Goal: Task Accomplishment & Management: Complete application form

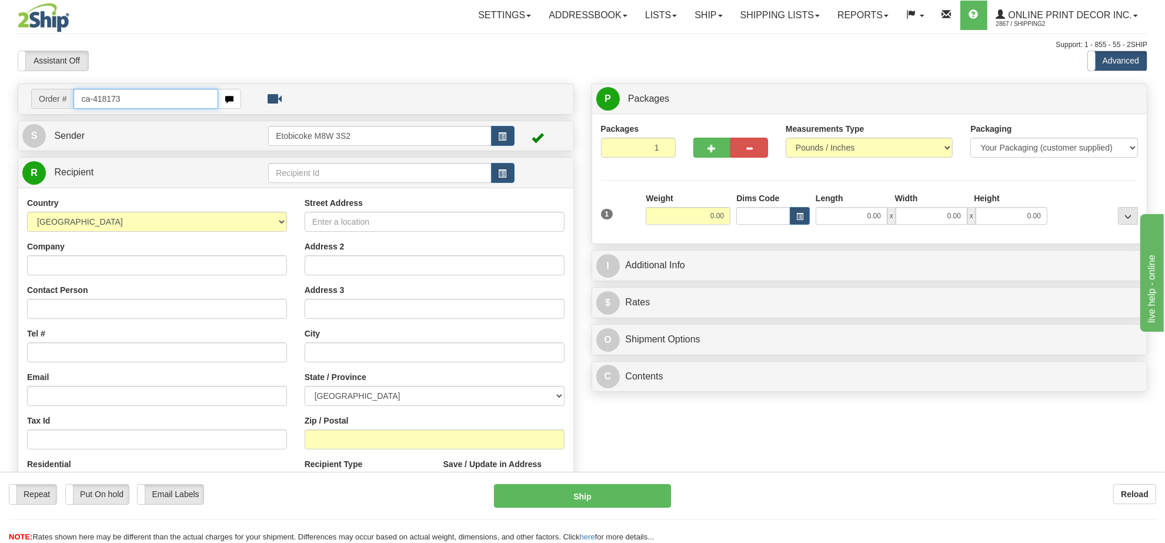
type input "ca-418173"
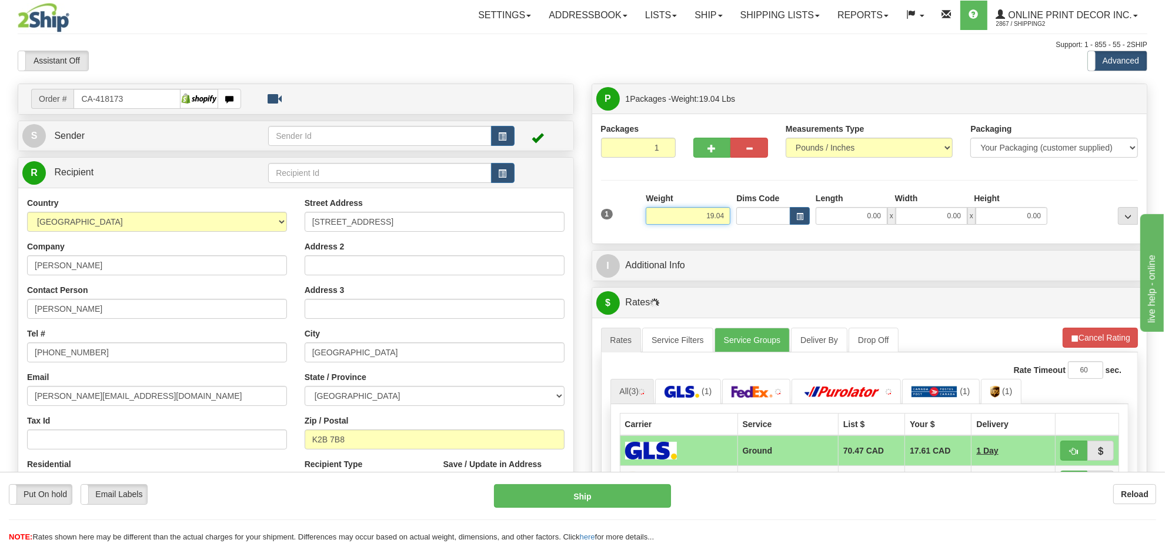
click at [696, 219] on input "19.04" at bounding box center [688, 216] width 85 height 18
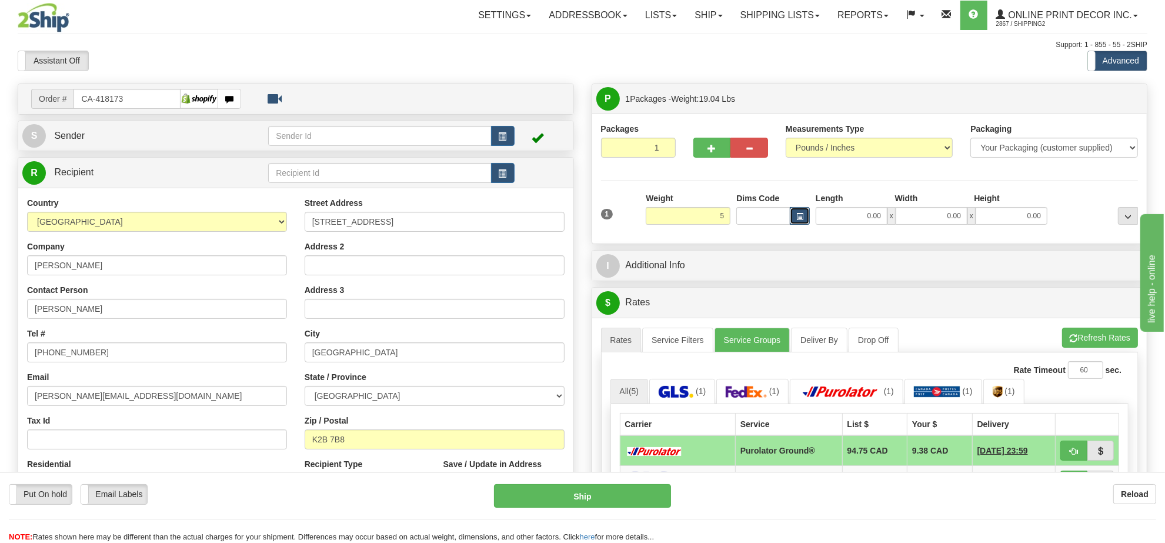
type input "5.00"
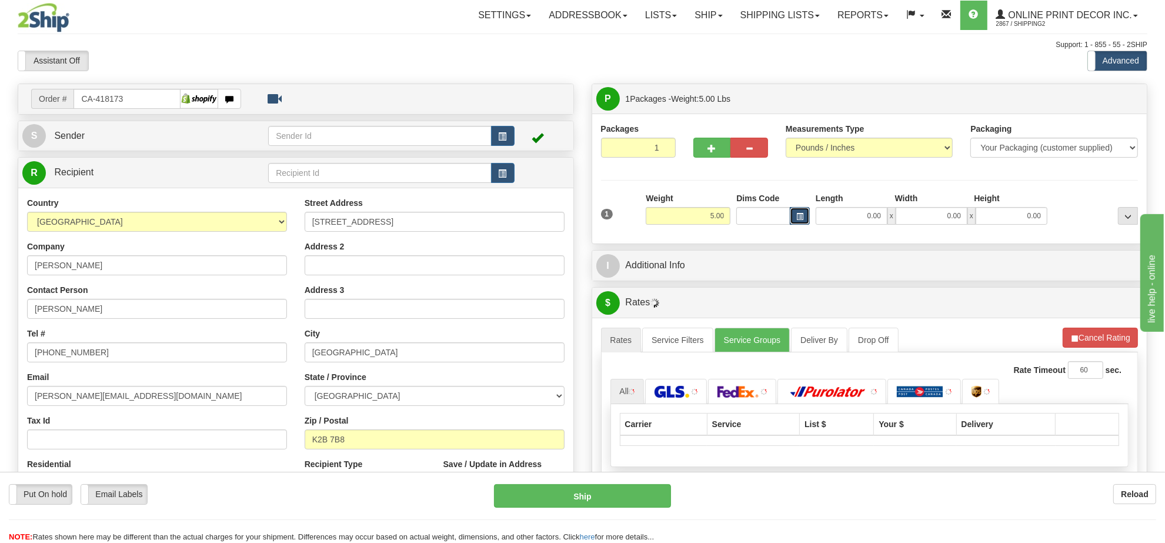
click at [802, 220] on span "button" at bounding box center [799, 217] width 7 height 6
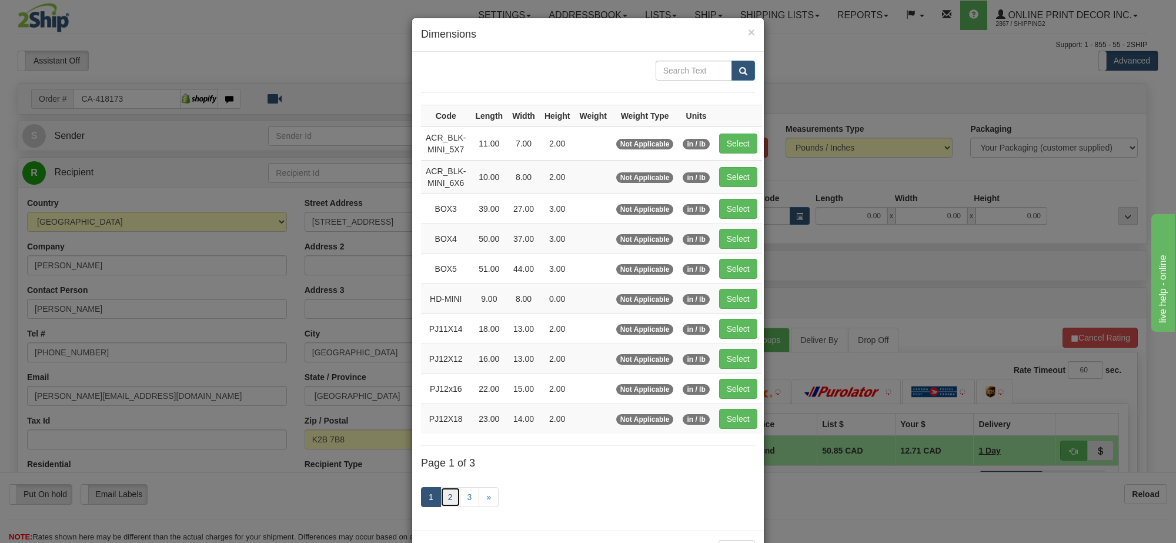
click at [447, 504] on link "2" at bounding box center [451, 497] width 20 height 20
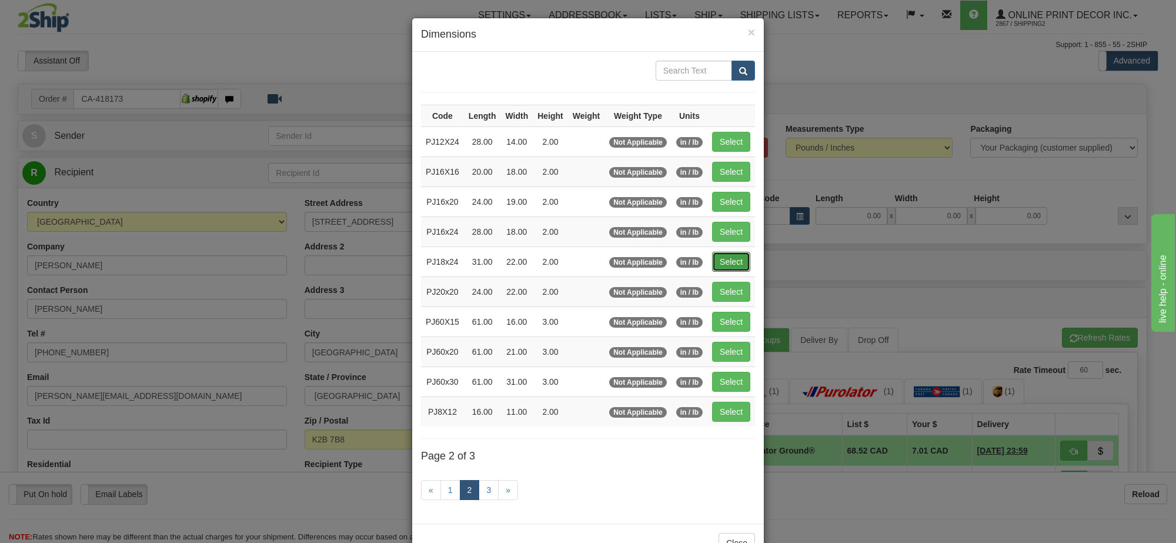
click at [723, 268] on button "Select" at bounding box center [731, 262] width 38 height 20
type input "PJ18x24"
type input "31.00"
type input "22.00"
type input "2.00"
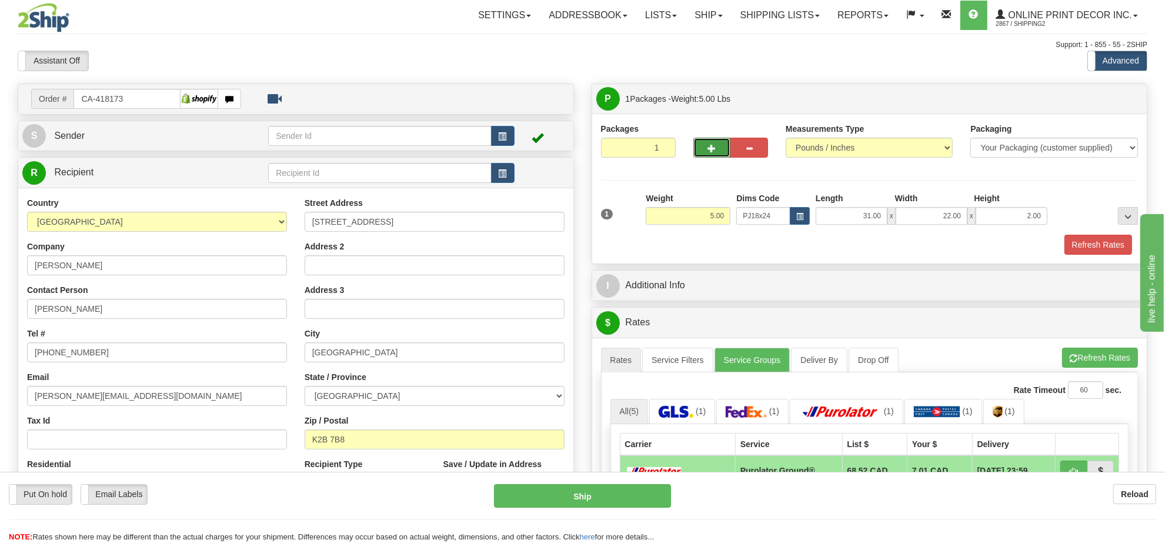
click at [715, 149] on span "button" at bounding box center [712, 149] width 8 height 8
radio input "true"
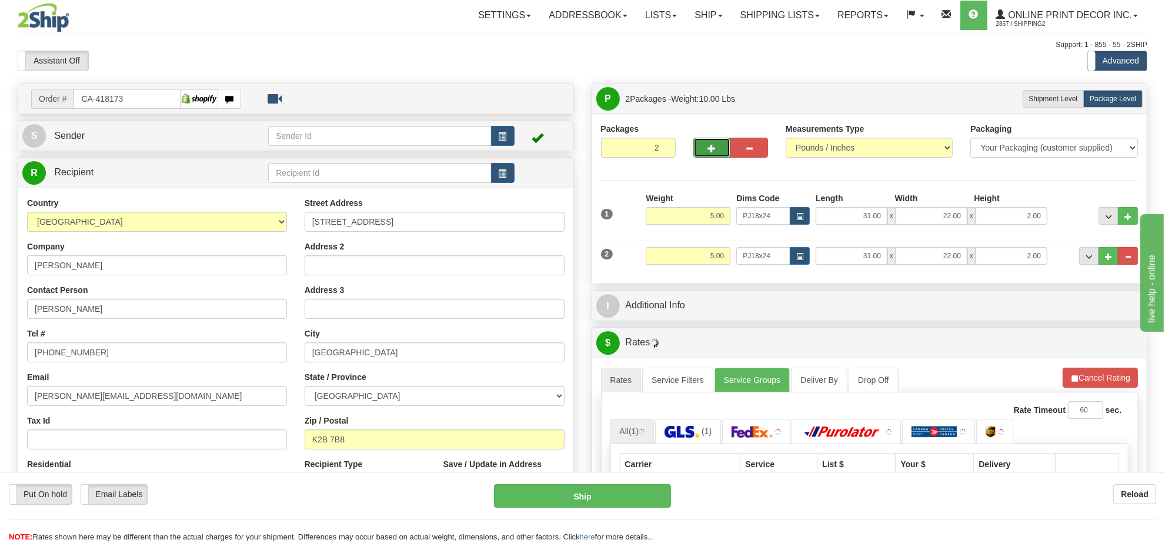
click at [712, 149] on span "button" at bounding box center [712, 149] width 8 height 8
type input "3"
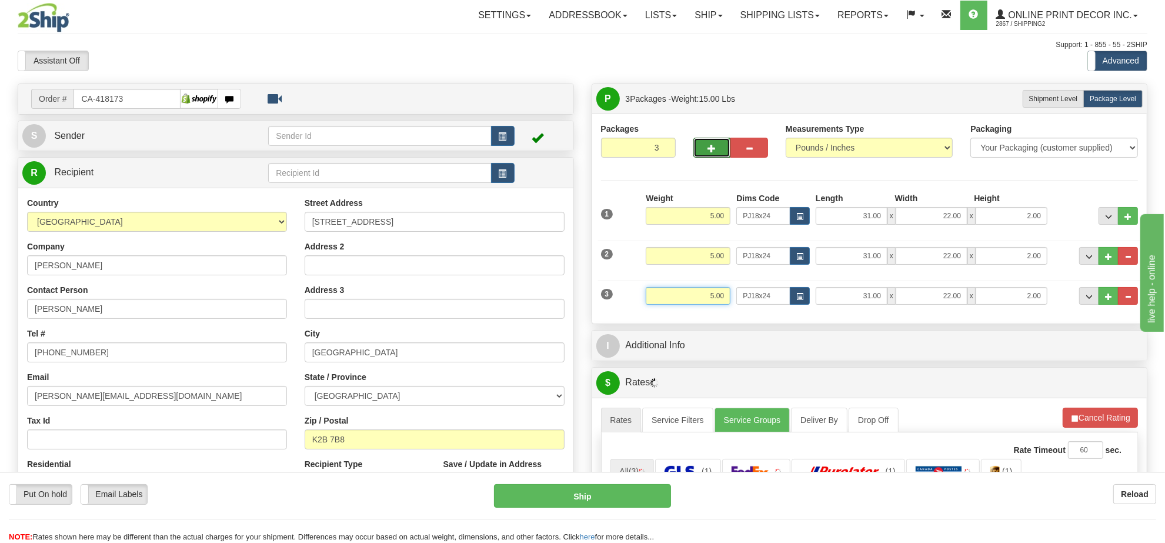
click at [702, 292] on input "5.00" at bounding box center [688, 296] width 85 height 18
click at [801, 291] on button "button" at bounding box center [800, 296] width 20 height 18
type input "4.00"
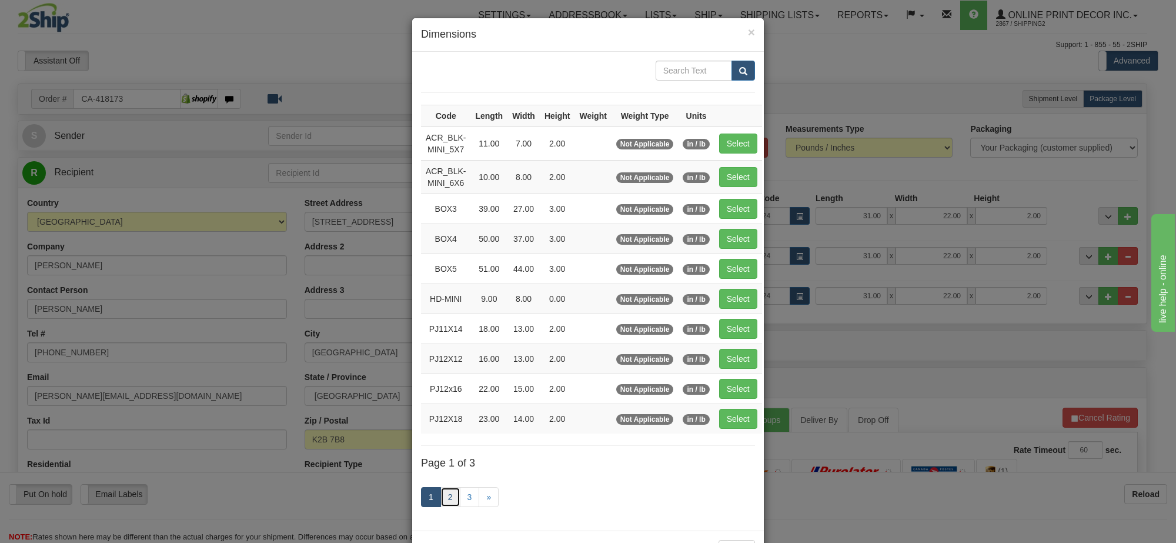
click at [445, 497] on link "2" at bounding box center [451, 497] width 20 height 20
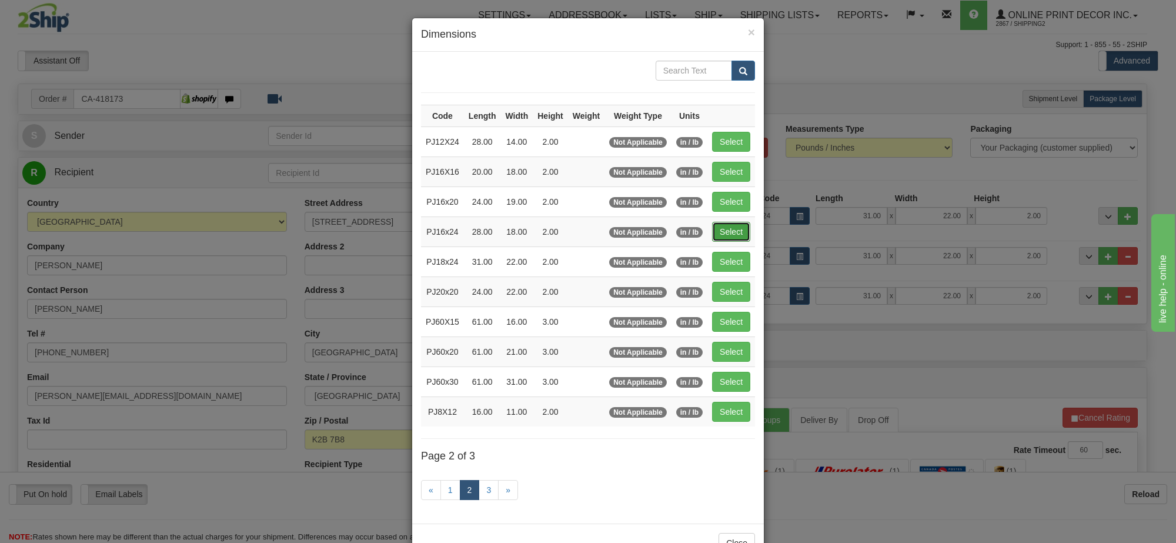
click at [728, 235] on button "Select" at bounding box center [731, 232] width 38 height 20
type input "PJ16x24"
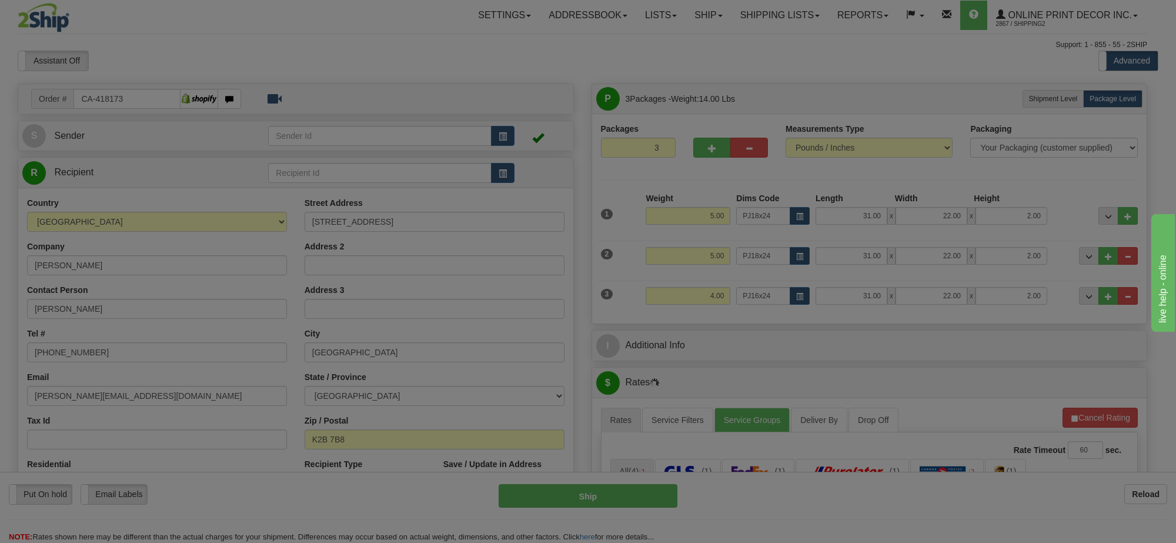
type input "28.00"
type input "18.00"
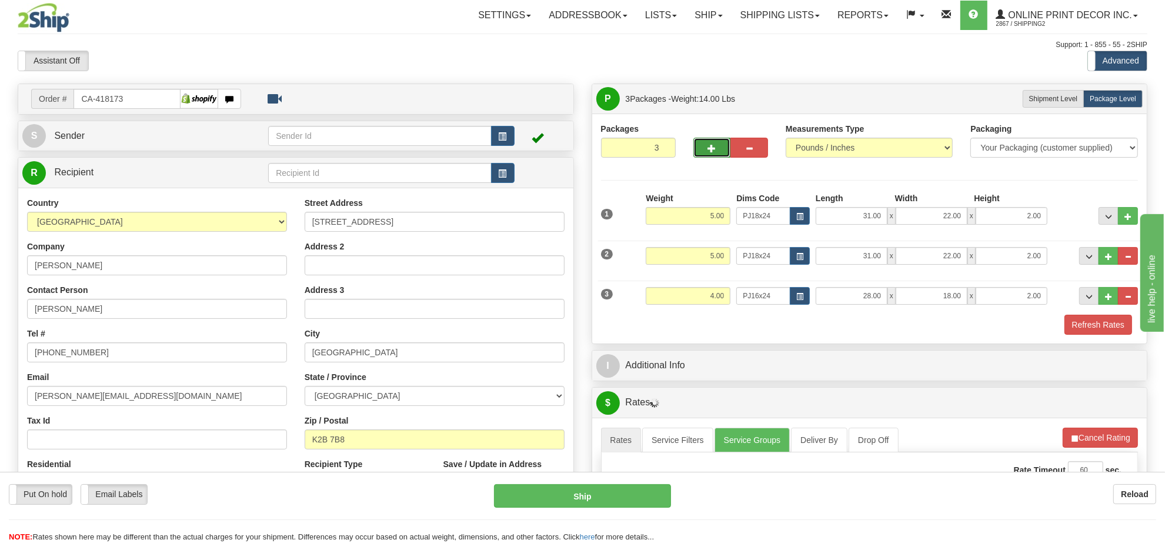
click at [710, 144] on button "button" at bounding box center [712, 148] width 38 height 20
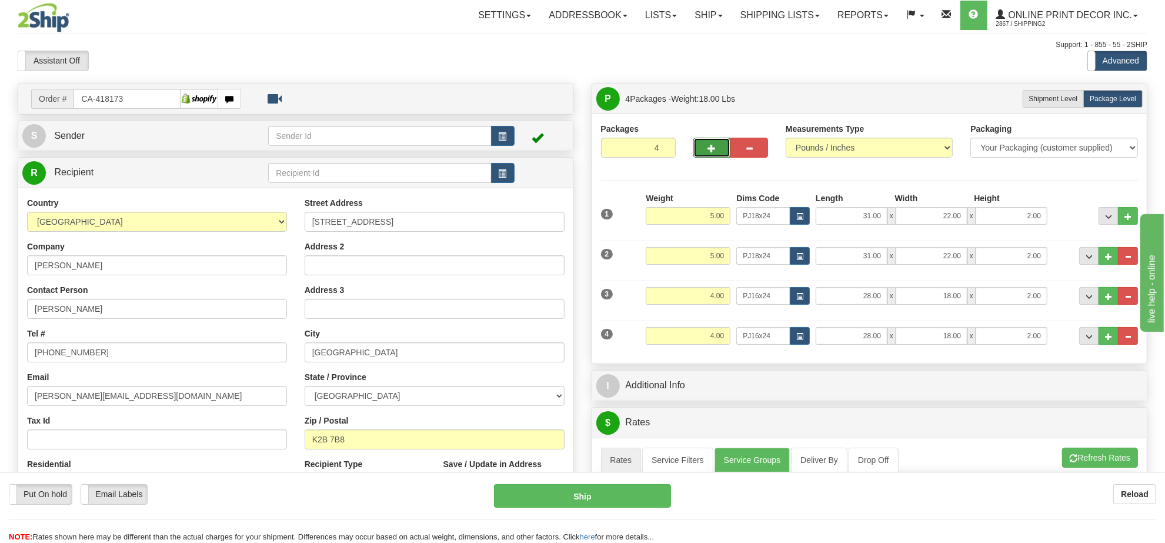
click at [710, 144] on button "button" at bounding box center [712, 148] width 38 height 20
type input "5"
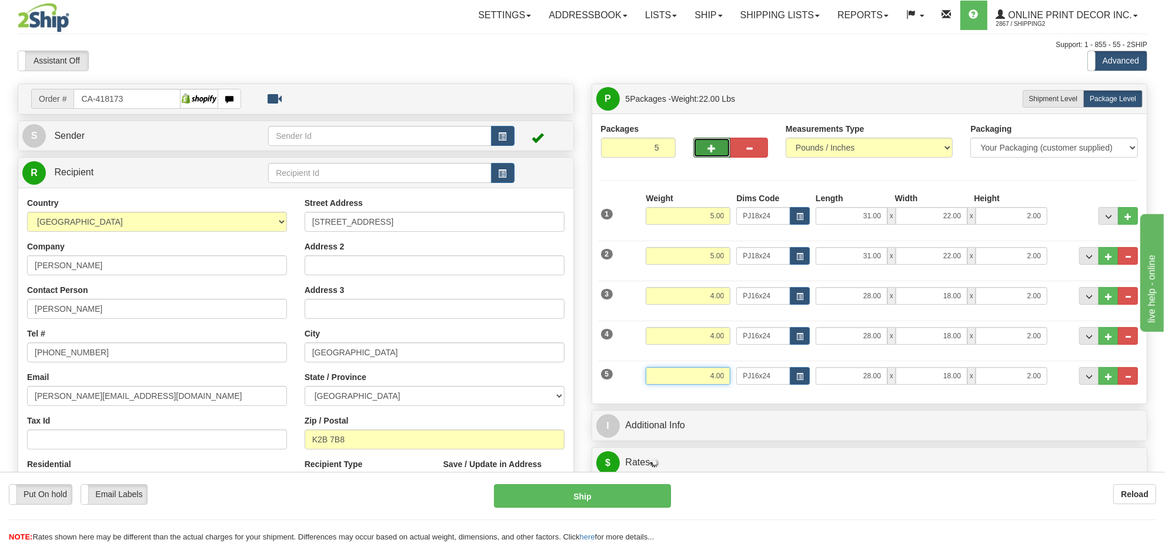
click at [721, 377] on input "4.00" at bounding box center [688, 376] width 85 height 18
type input "7.00"
click at [809, 378] on button "button" at bounding box center [800, 376] width 20 height 18
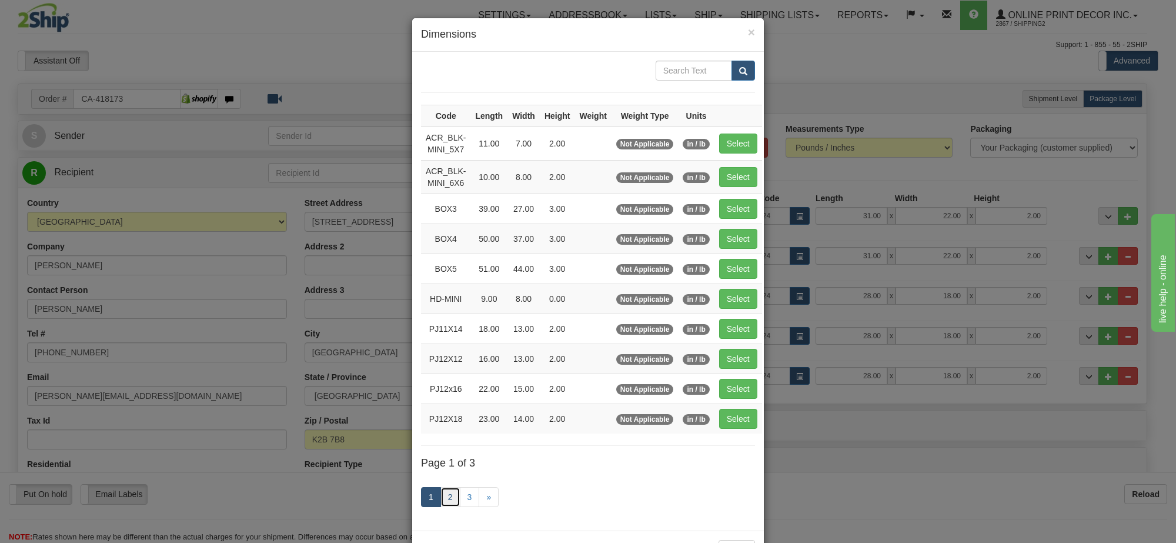
click at [448, 503] on link "2" at bounding box center [451, 497] width 20 height 20
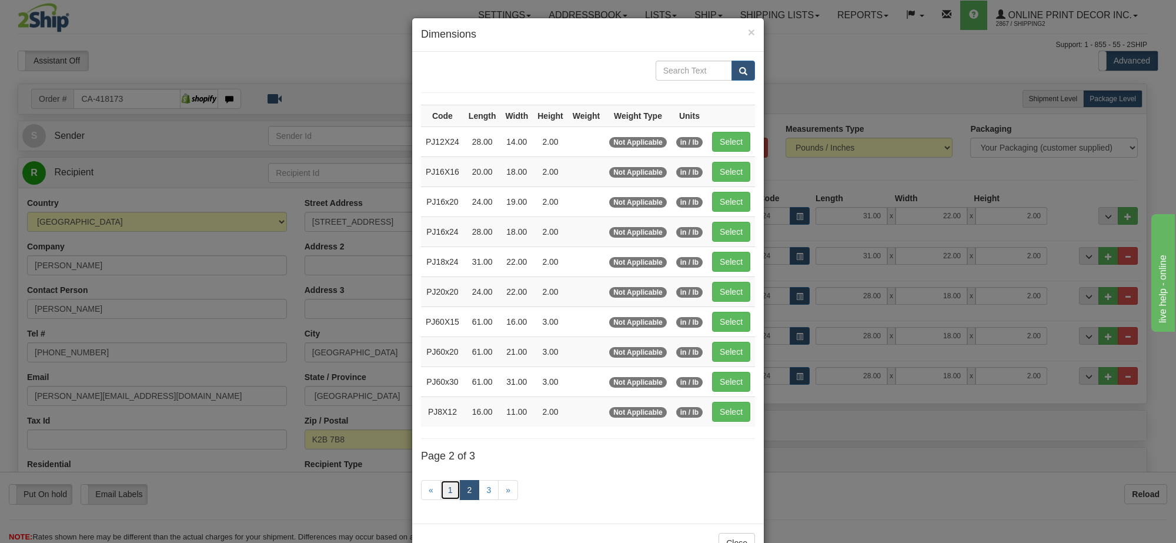
click at [453, 494] on link "1" at bounding box center [451, 490] width 20 height 20
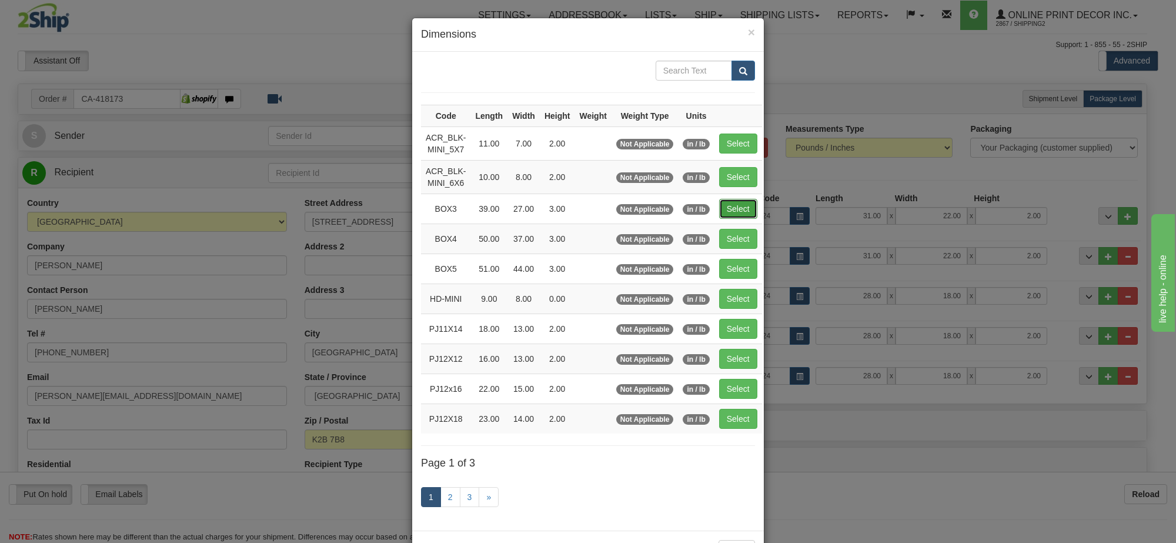
click at [732, 205] on button "Select" at bounding box center [738, 209] width 38 height 20
type input "BOX3"
type input "39.00"
type input "27.00"
type input "3.00"
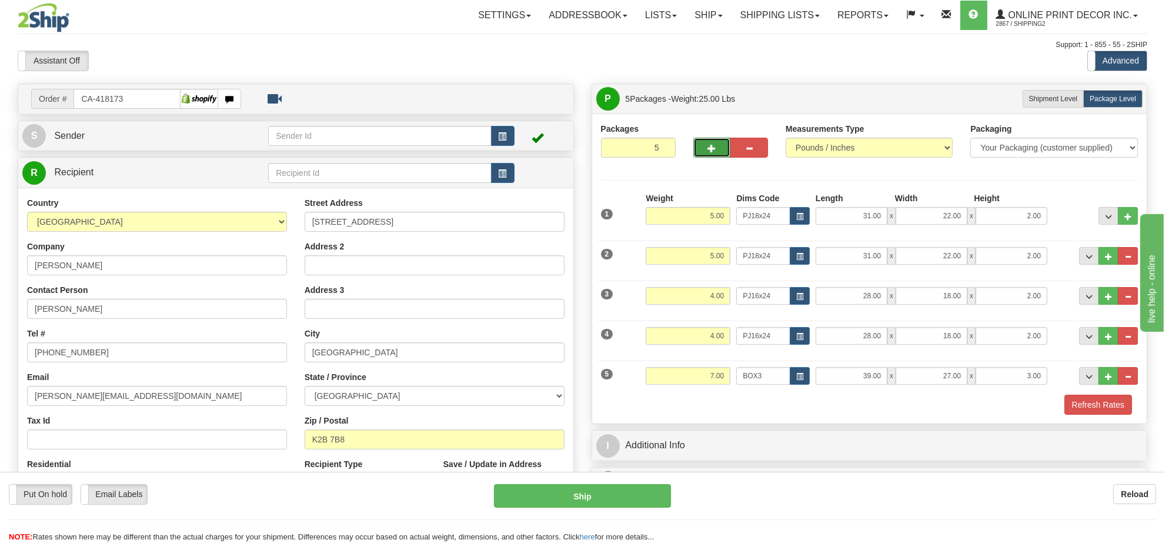
click at [712, 150] on span "button" at bounding box center [712, 149] width 8 height 8
type input "6"
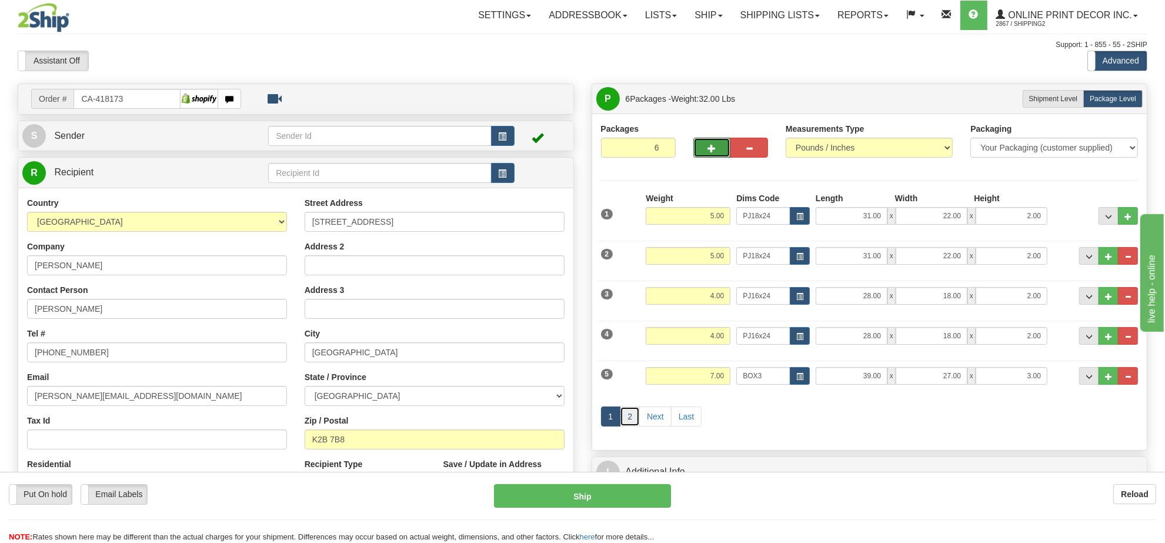
click at [625, 421] on link "2" at bounding box center [630, 416] width 20 height 20
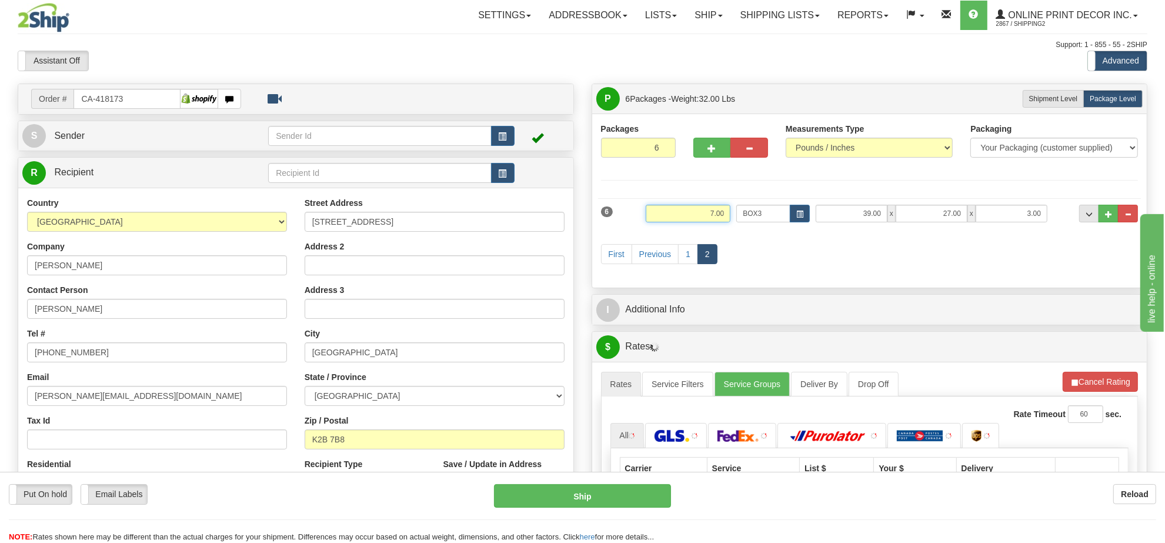
click at [716, 219] on input "7.00" at bounding box center [688, 214] width 85 height 18
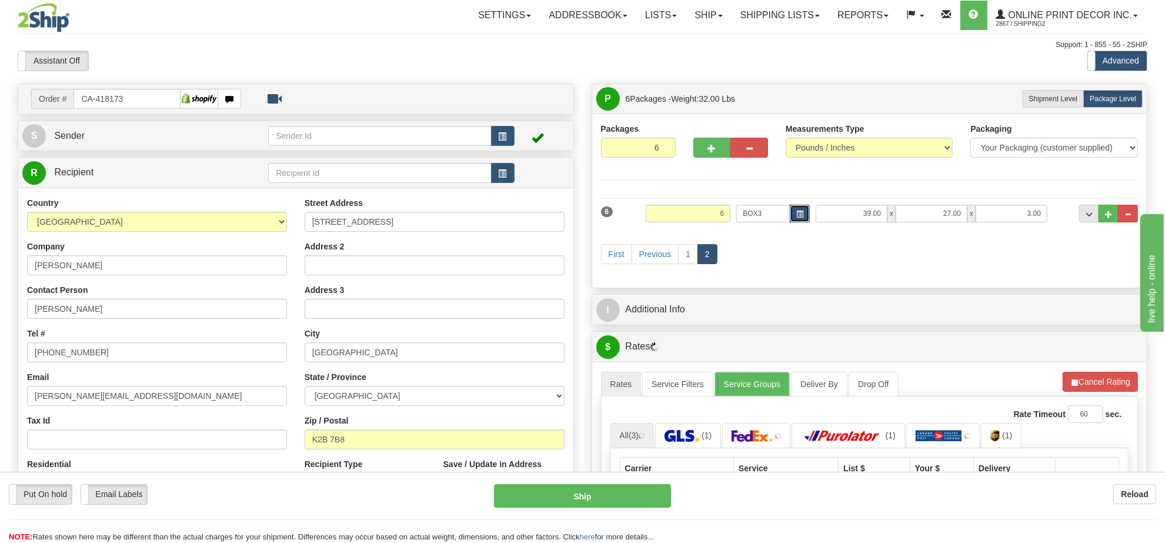
type input "6.00"
click at [798, 215] on span "button" at bounding box center [799, 214] width 7 height 6
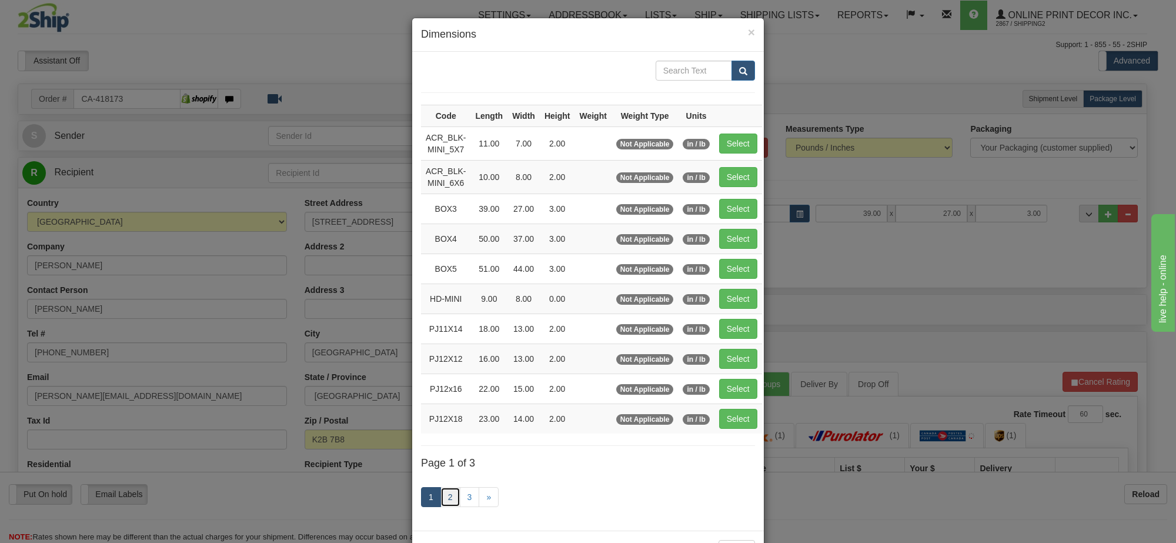
click at [450, 499] on link "2" at bounding box center [451, 497] width 20 height 20
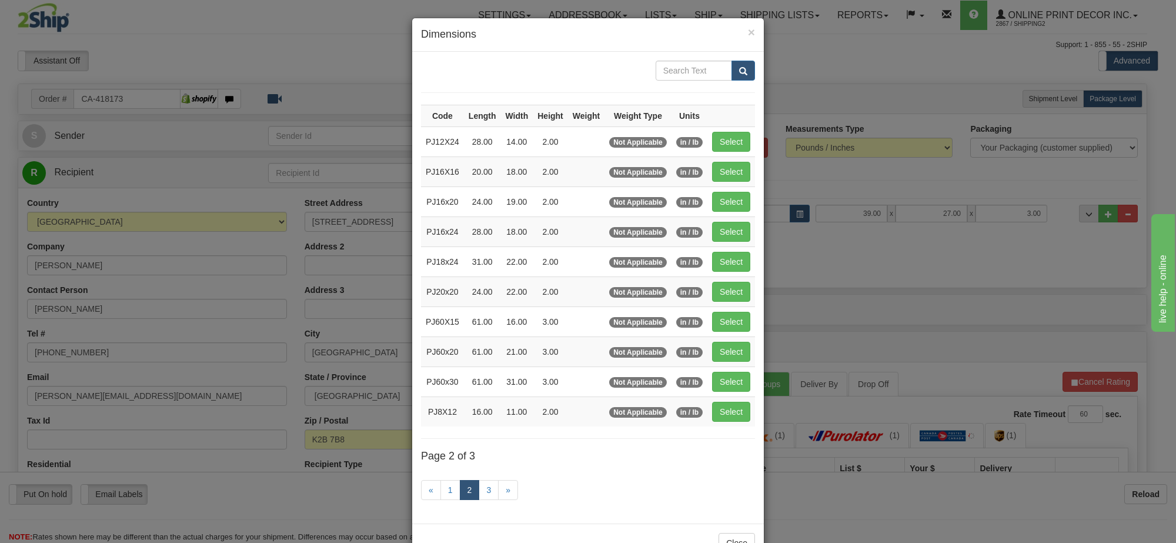
click at [731, 245] on td "Select" at bounding box center [732, 231] width 48 height 30
click at [732, 236] on button "Select" at bounding box center [731, 232] width 38 height 20
type input "PJ16x24"
type input "28.00"
type input "18.00"
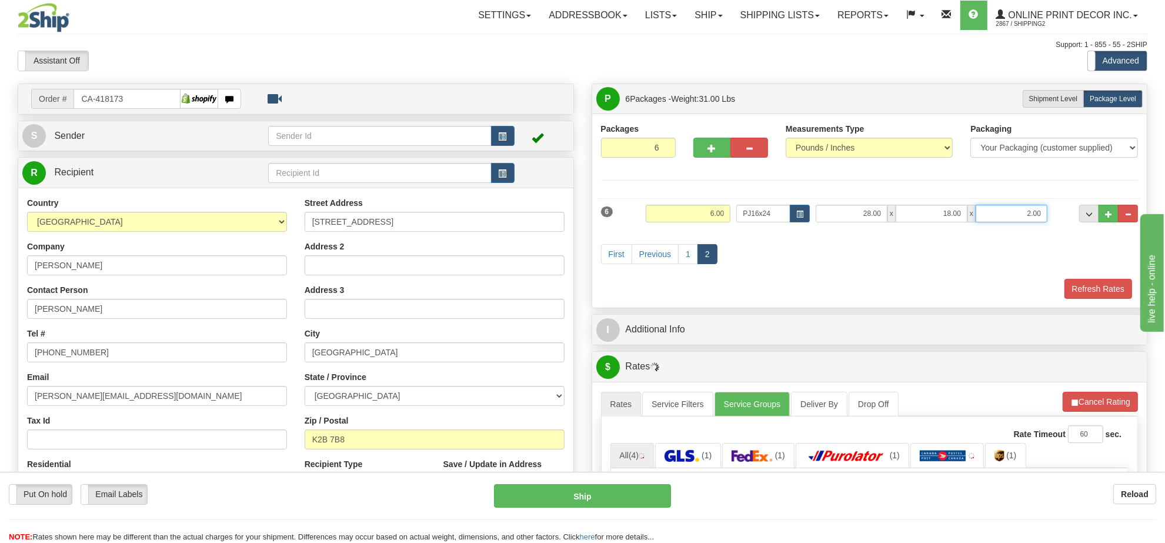
click at [1003, 218] on input "2.00" at bounding box center [1012, 214] width 72 height 18
type input "4.00"
click at [1109, 409] on button "Cancel Rating" at bounding box center [1100, 402] width 75 height 20
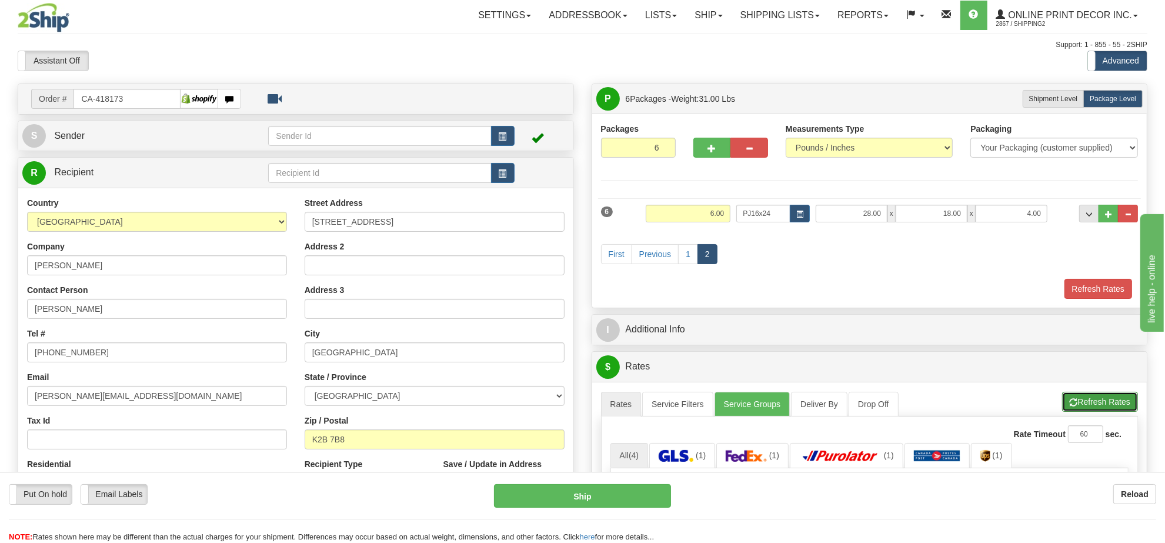
click at [1109, 409] on button "Refresh Rates" at bounding box center [1100, 402] width 76 height 20
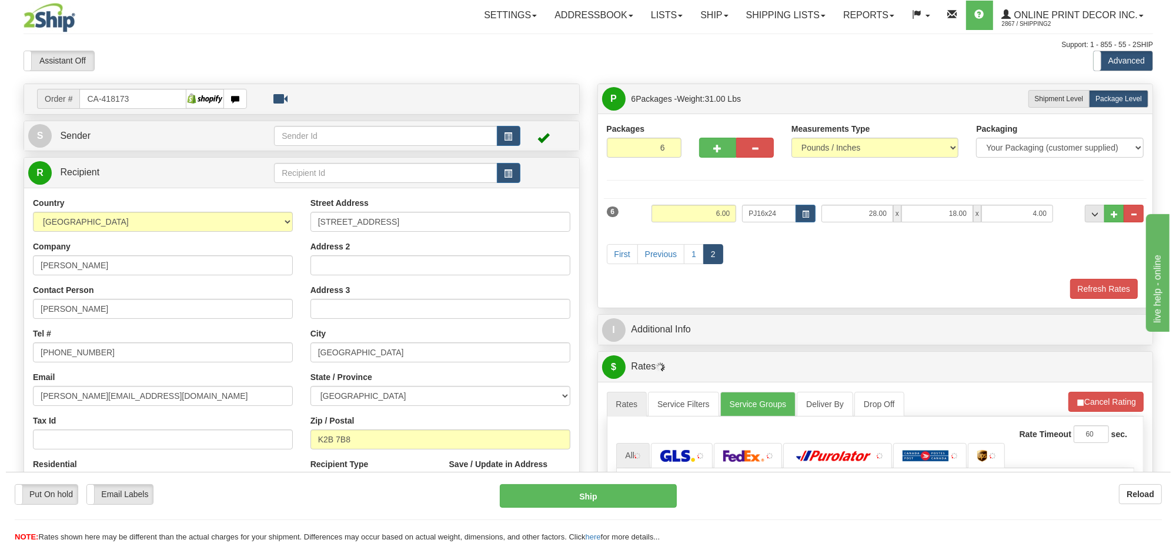
scroll to position [147, 0]
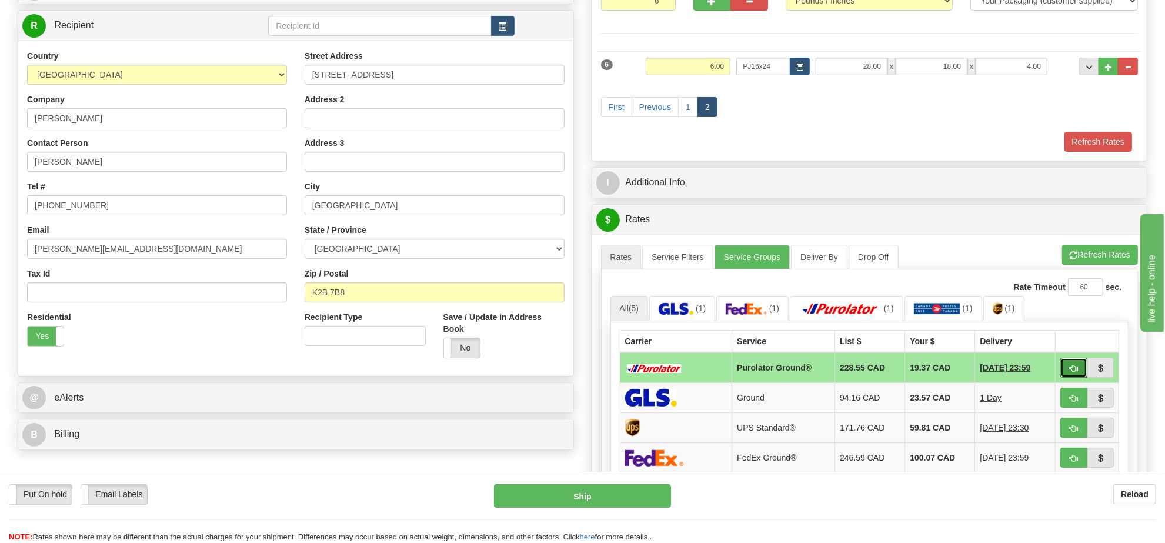
click at [1074, 372] on span "button" at bounding box center [1074, 369] width 8 height 8
type input "260"
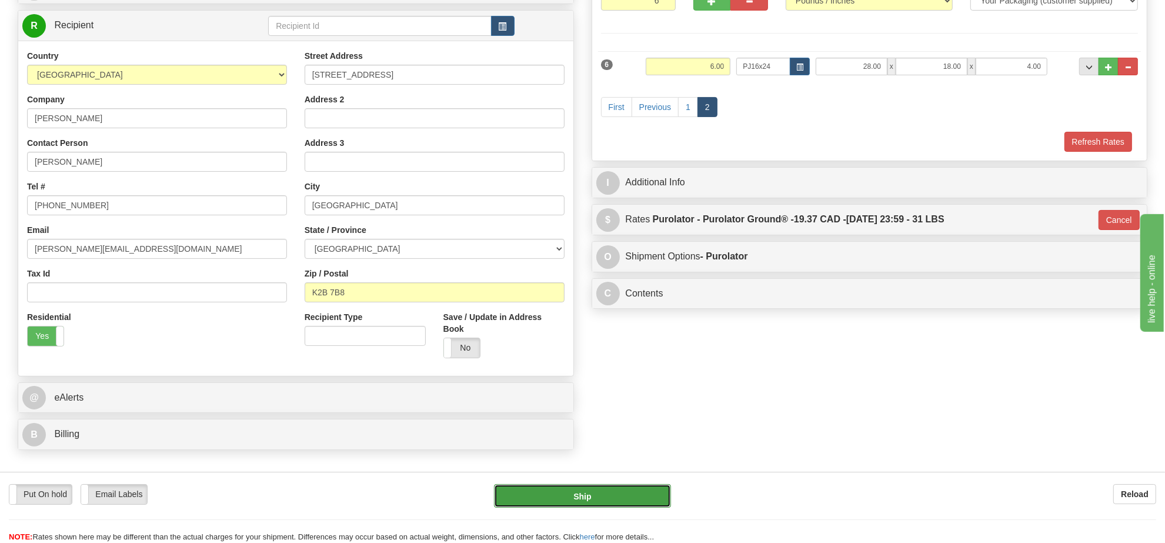
click at [651, 495] on button "Ship" at bounding box center [582, 496] width 176 height 24
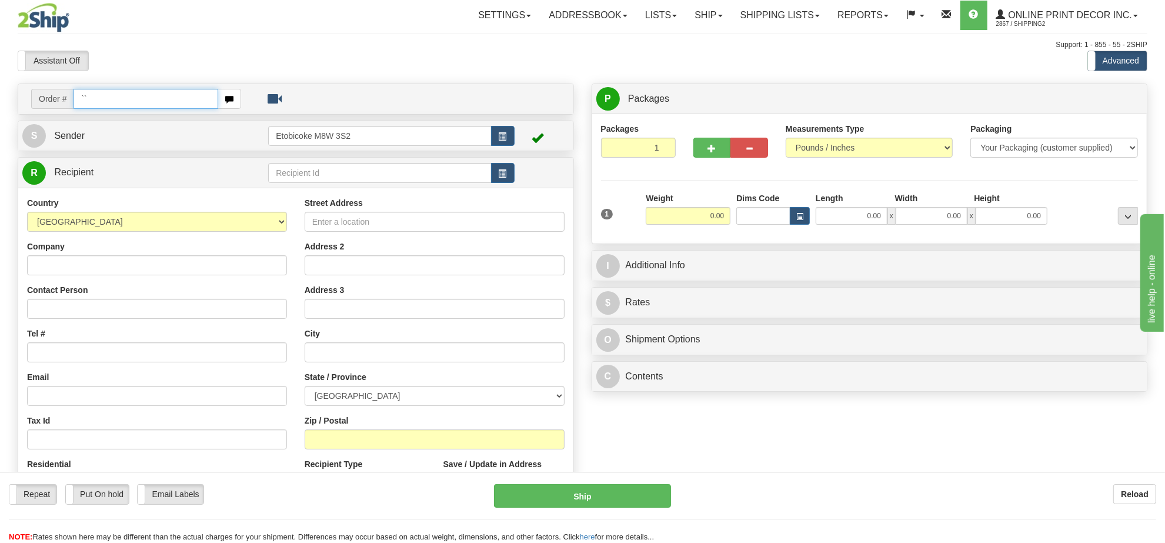
type input "`"
type input "ca-417993"
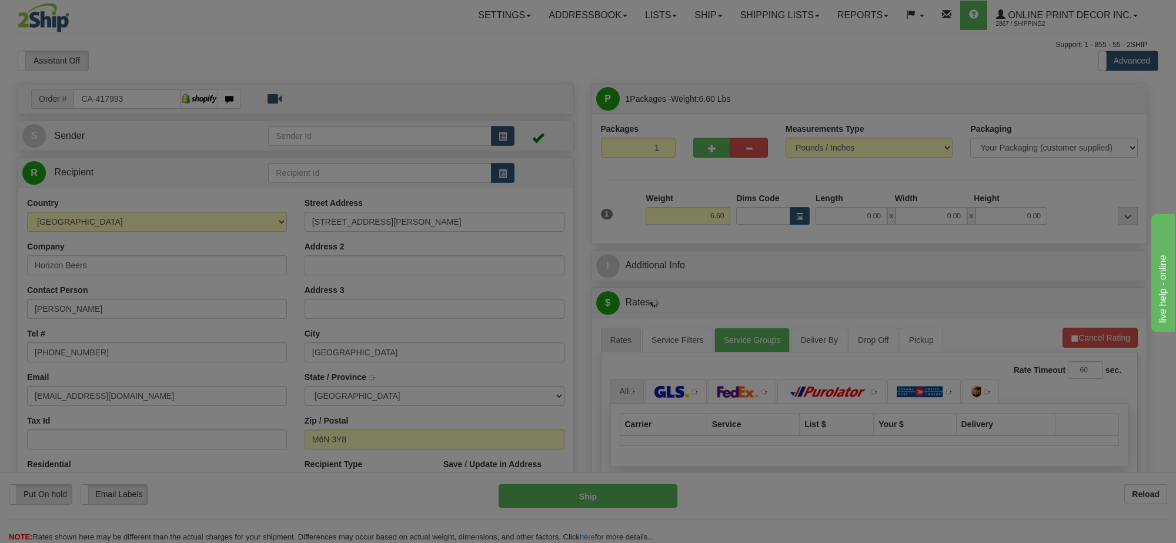
type input "YORK"
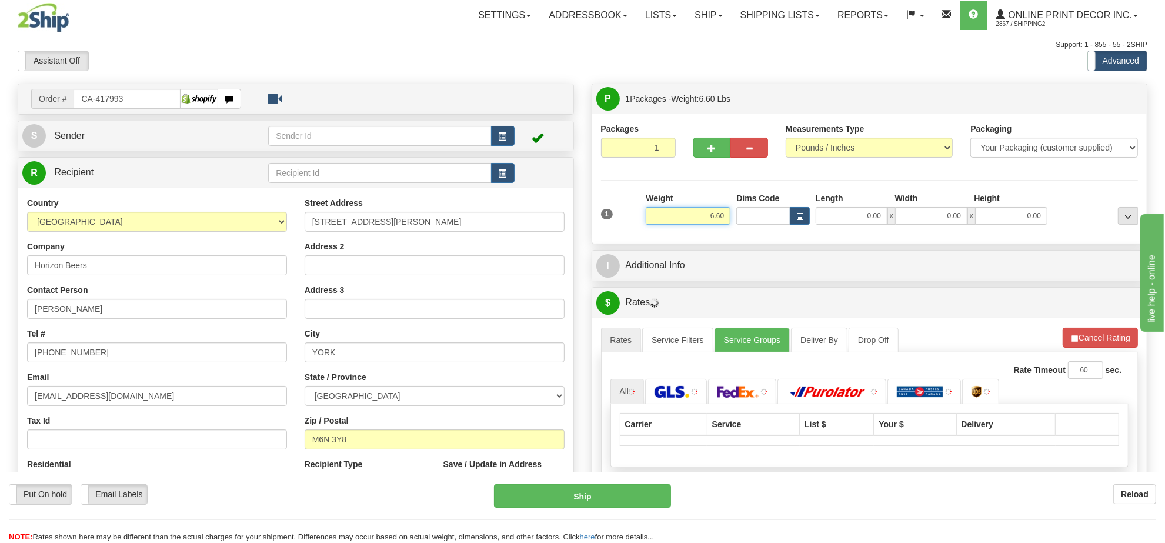
click at [715, 216] on input "6.60" at bounding box center [688, 216] width 85 height 18
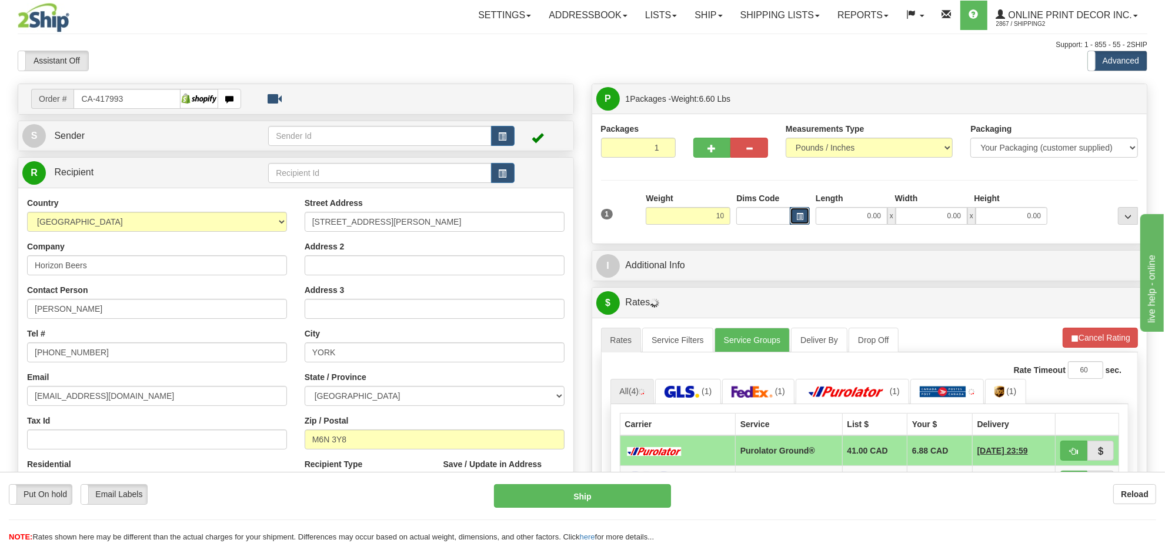
type input "10.00"
click at [804, 218] on button "button" at bounding box center [800, 216] width 20 height 18
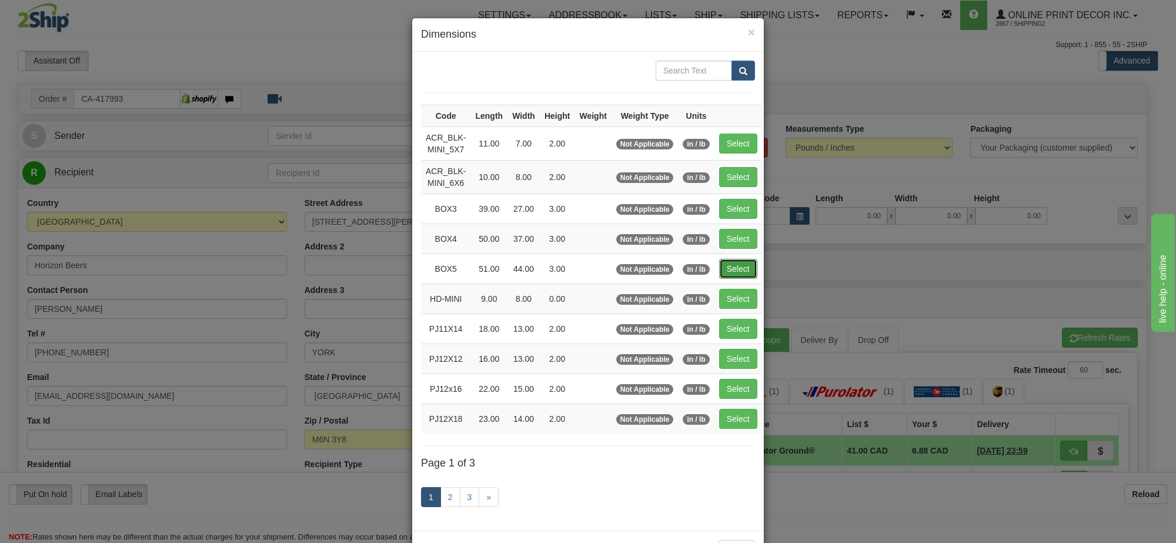
click at [748, 274] on button "Select" at bounding box center [738, 269] width 38 height 20
type input "BOX5"
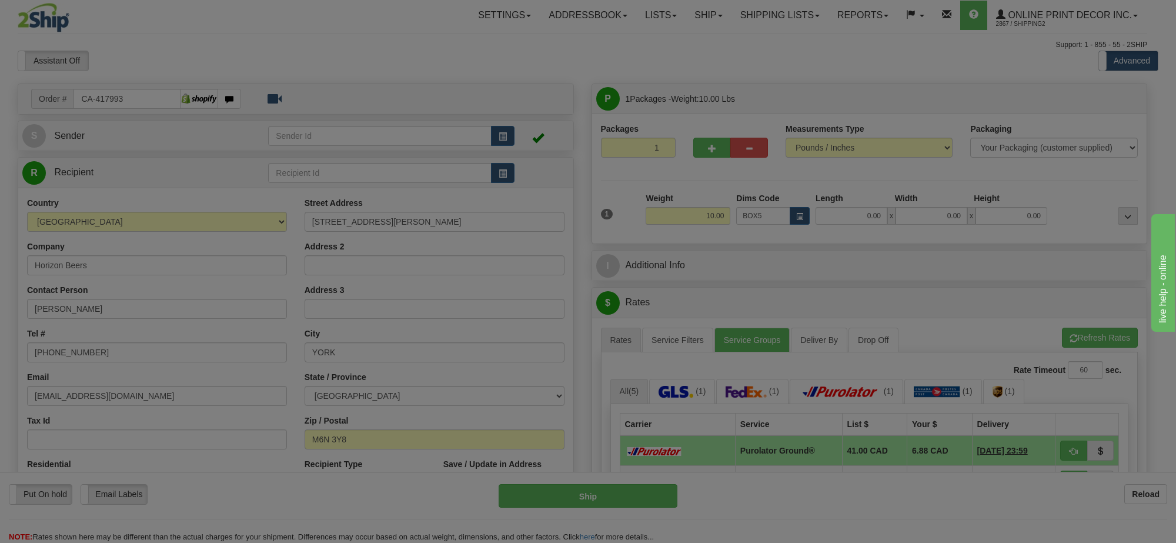
type input "51.00"
type input "44.00"
type input "3.00"
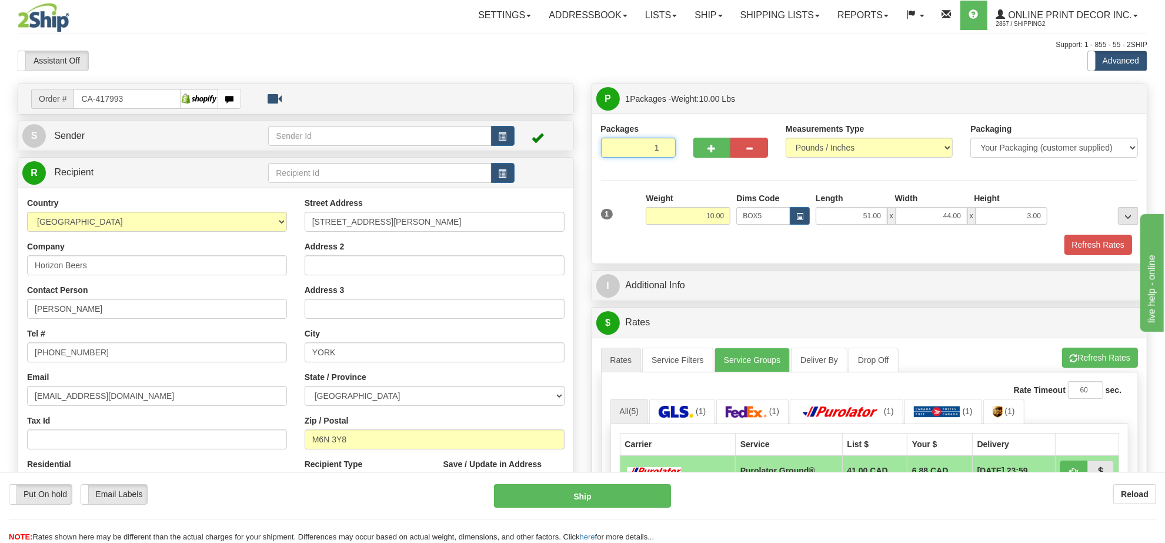
click at [624, 151] on input "1" at bounding box center [638, 148] width 75 height 20
type input "6"
radio input "true"
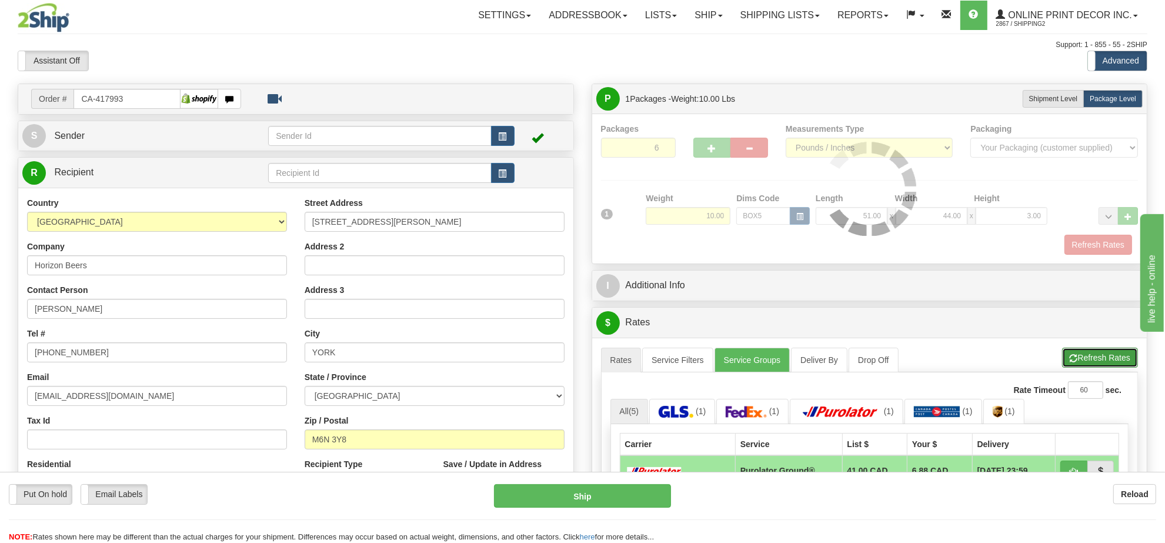
click at [1108, 363] on button "Refresh Rates" at bounding box center [1100, 358] width 76 height 20
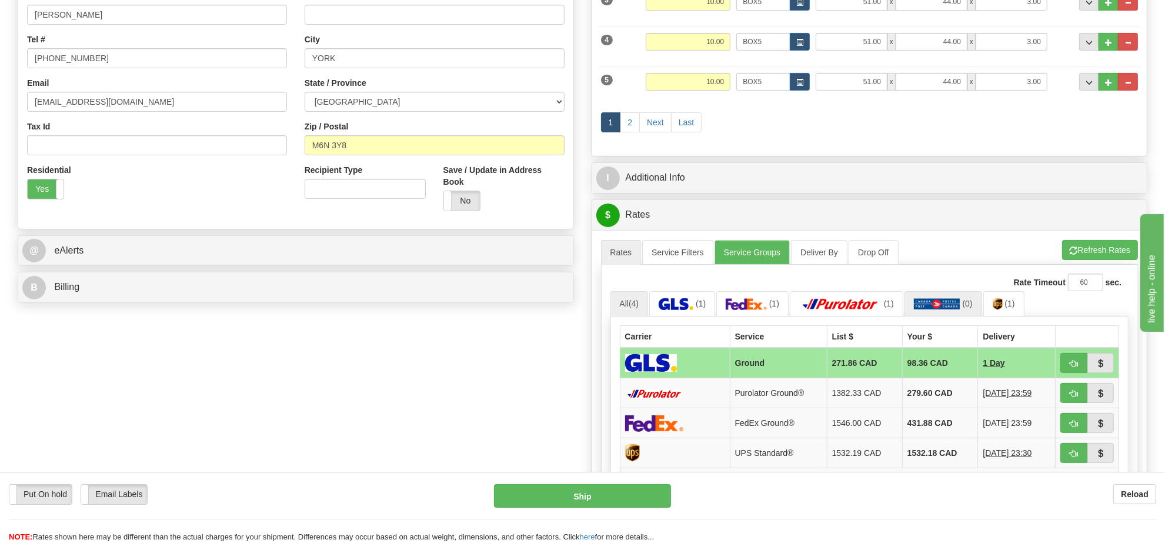
scroll to position [147, 0]
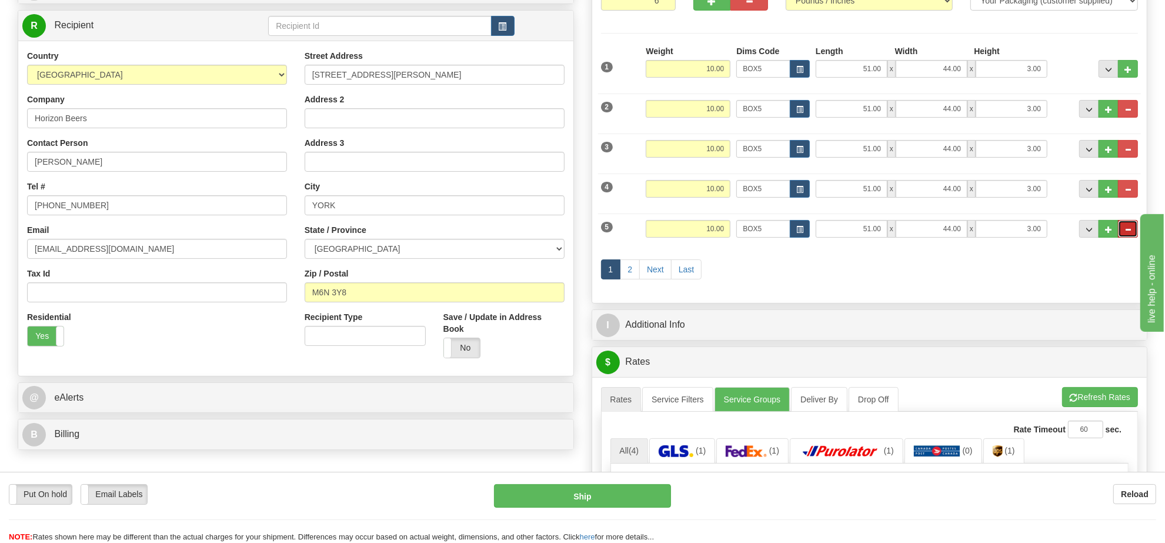
click at [1133, 229] on button "..." at bounding box center [1128, 229] width 20 height 18
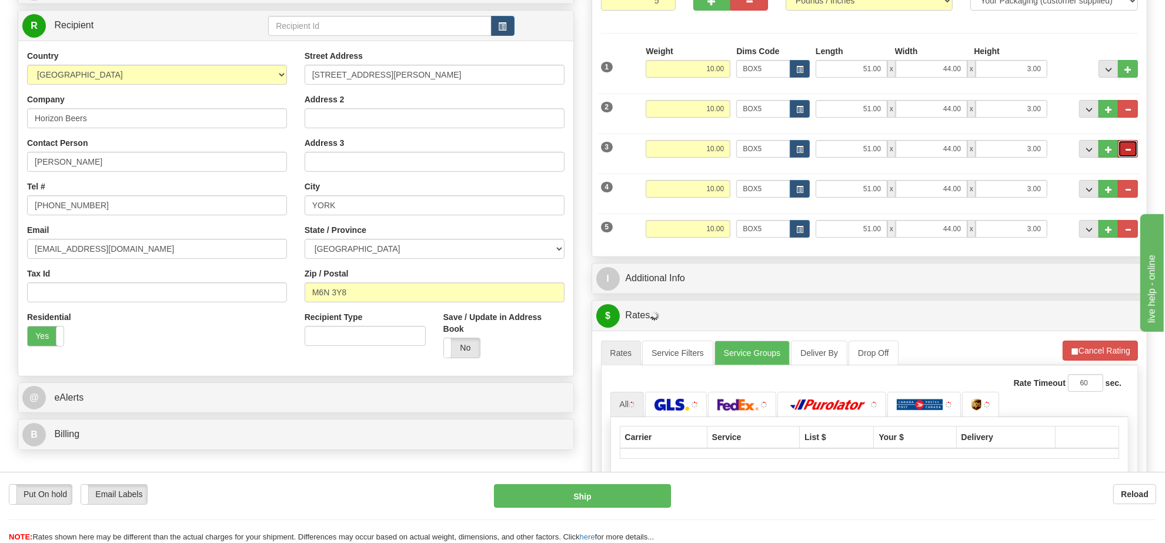
click at [1127, 153] on span "..." at bounding box center [1128, 149] width 7 height 6
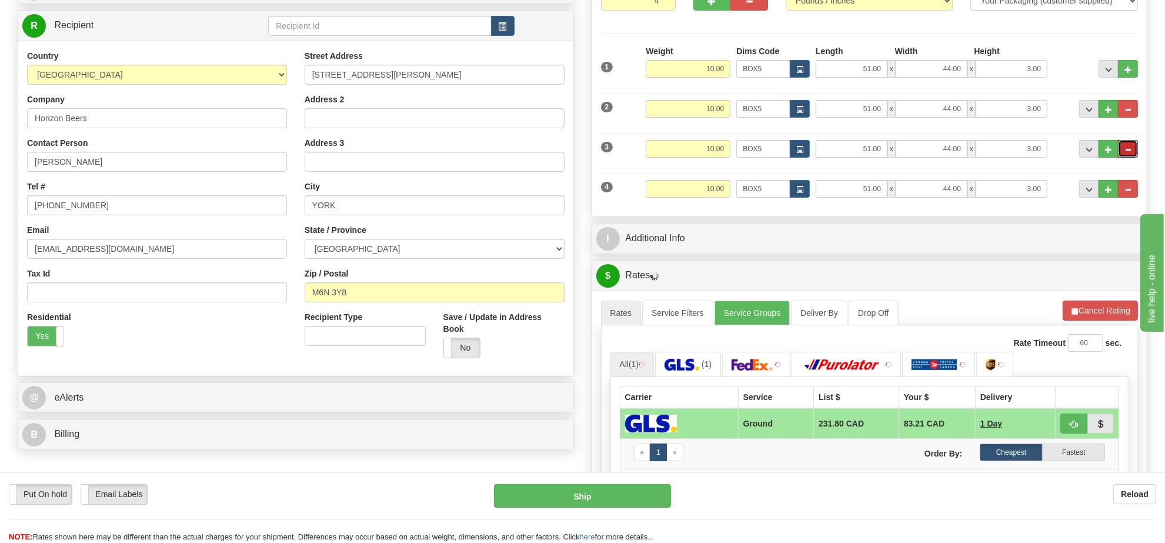
click at [1127, 153] on span "..." at bounding box center [1128, 149] width 7 height 6
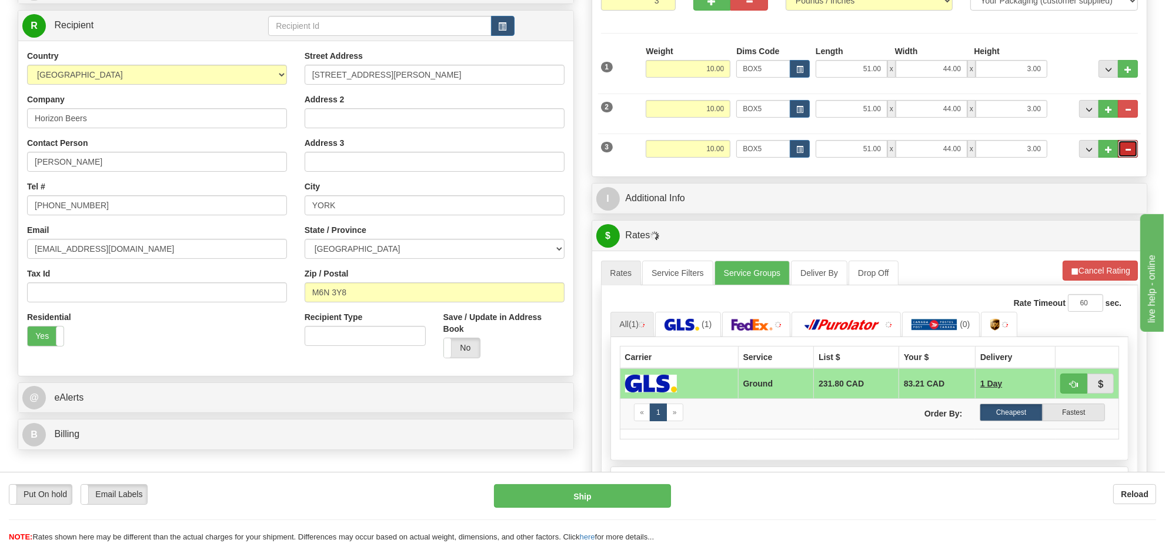
click at [1127, 153] on span "..." at bounding box center [1128, 149] width 7 height 6
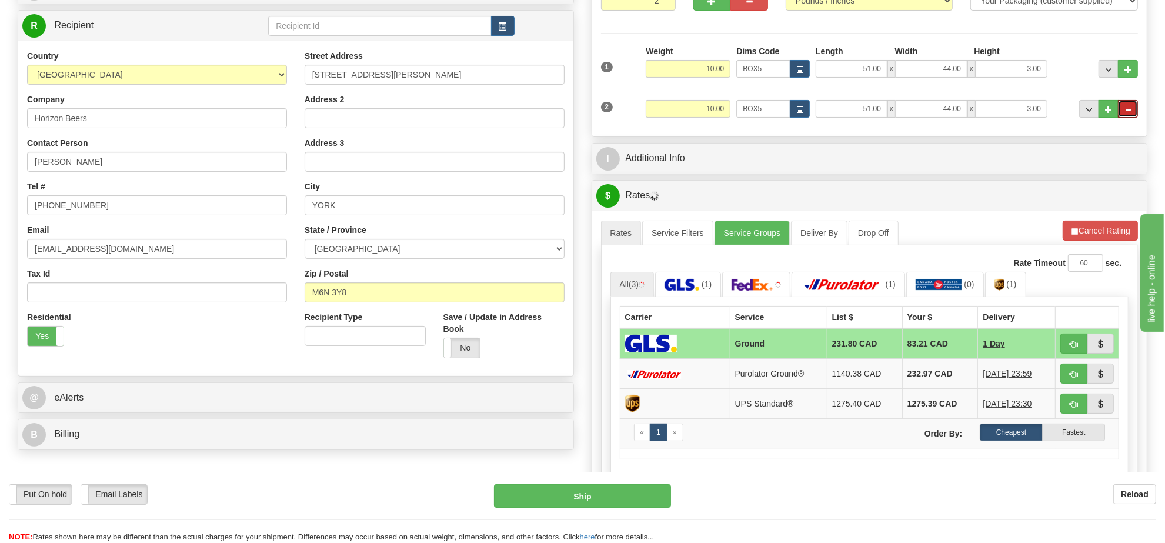
click at [1127, 113] on span "..." at bounding box center [1128, 109] width 7 height 6
type input "1"
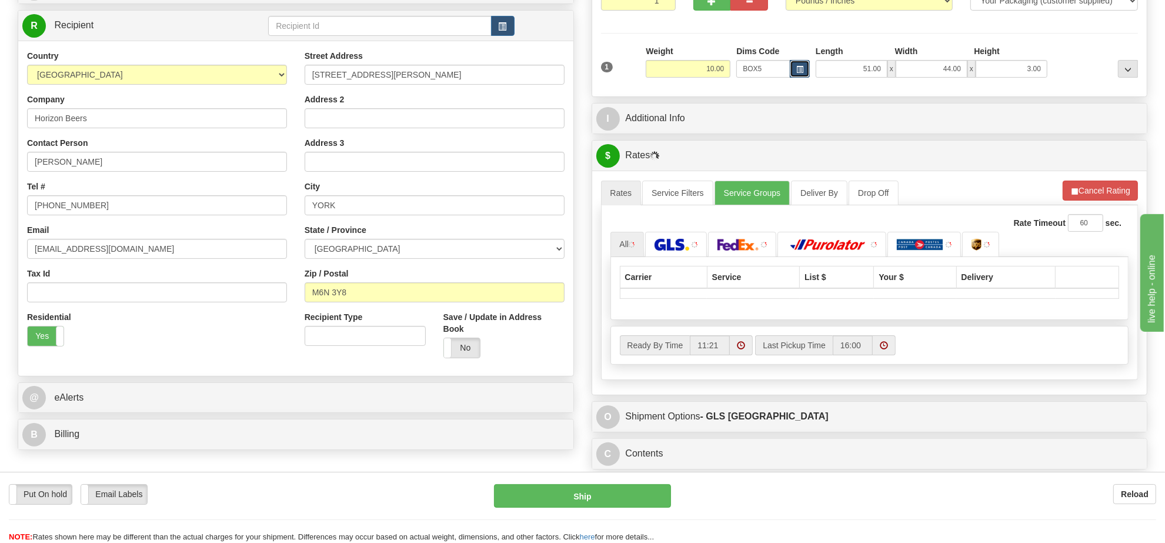
click at [798, 69] on span "button" at bounding box center [799, 69] width 7 height 6
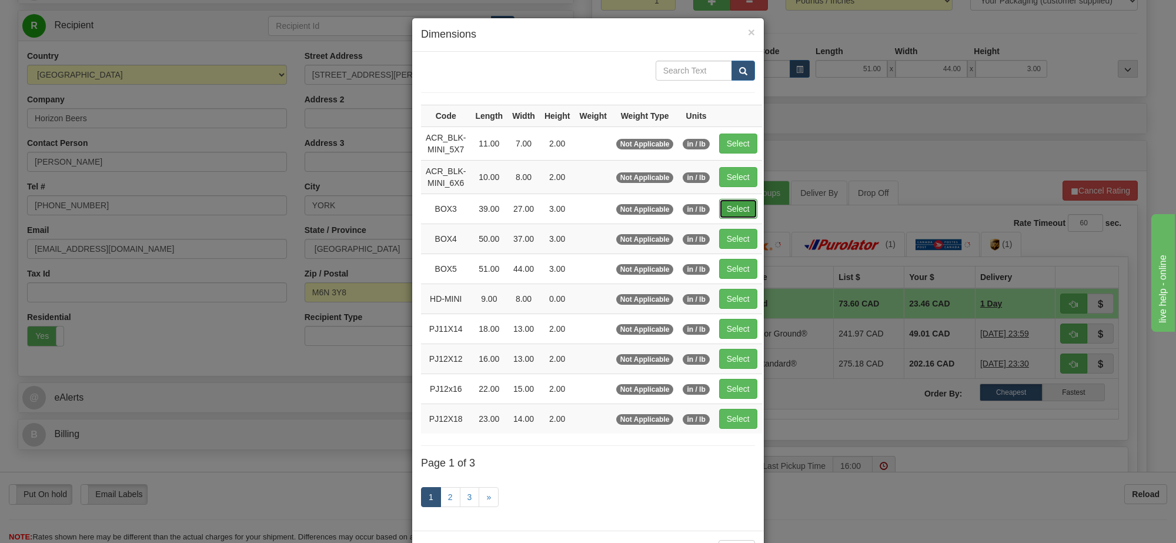
click at [735, 204] on button "Select" at bounding box center [738, 209] width 38 height 20
type input "BOX3"
type input "39.00"
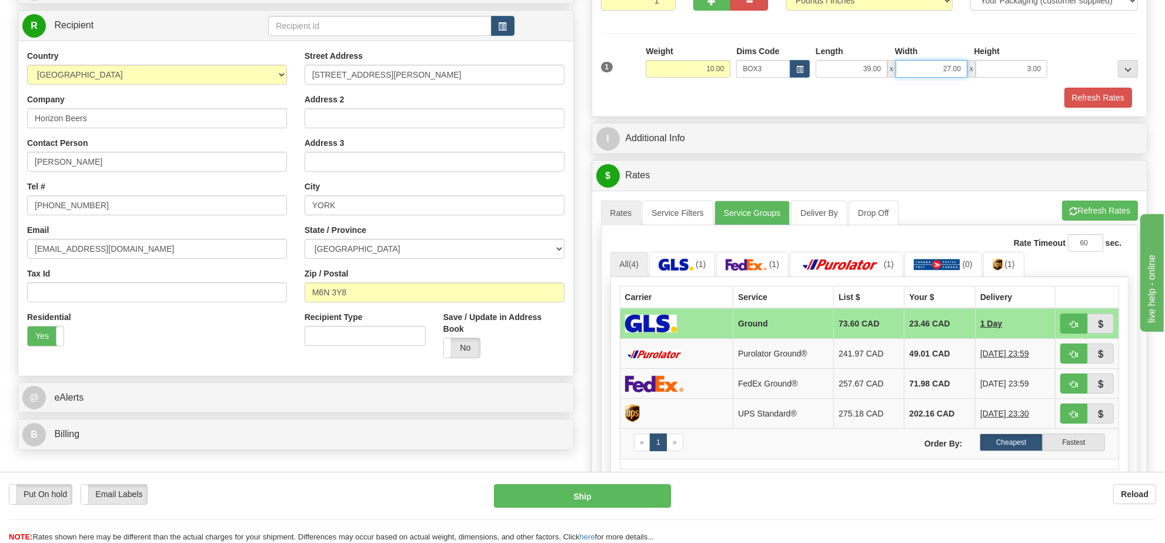
click at [912, 69] on input "27.00" at bounding box center [932, 69] width 72 height 18
type input "39.00"
click at [626, 4] on input "1" at bounding box center [638, 1] width 75 height 20
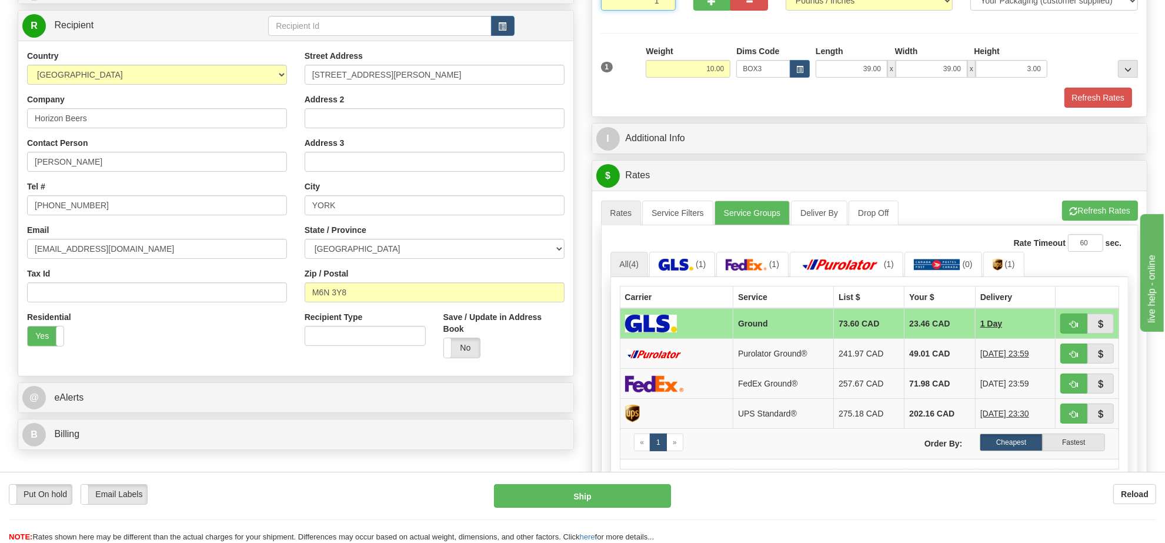
type input "5"
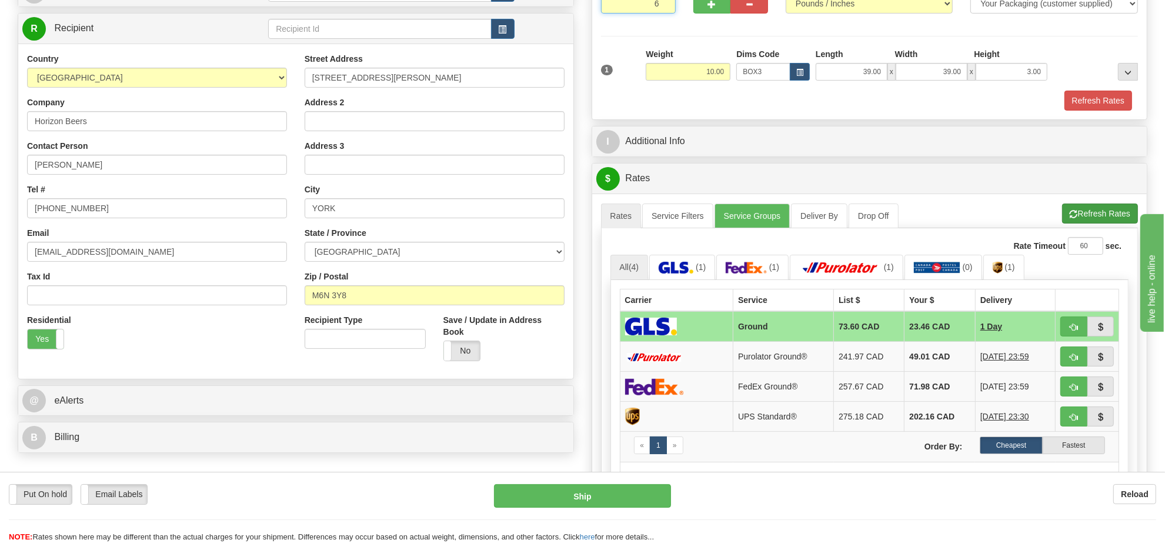
type input "6"
radio input "true"
click at [1088, 218] on button "Refresh Rates" at bounding box center [1100, 214] width 76 height 20
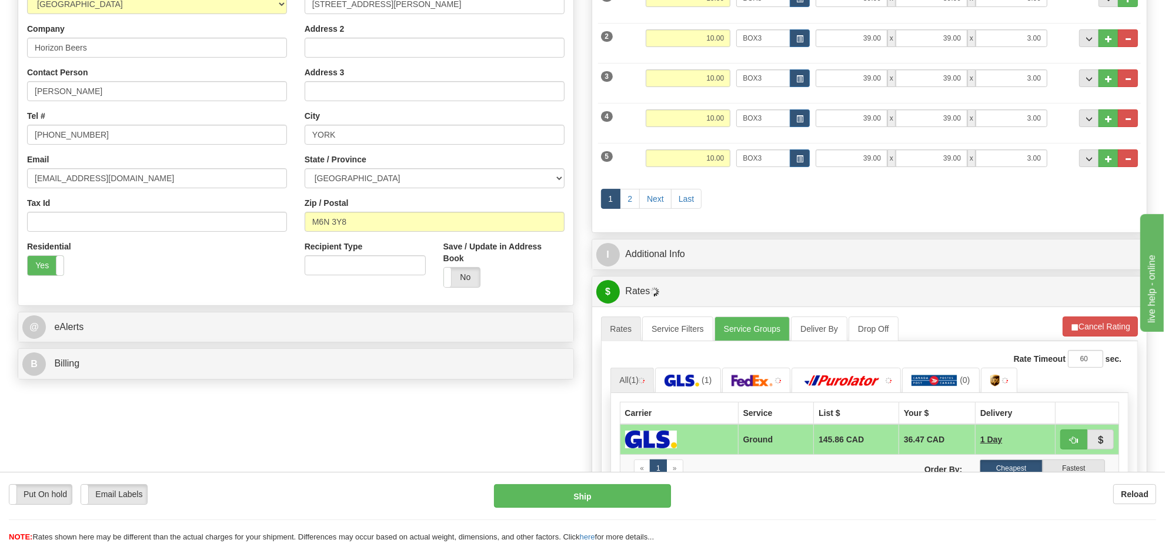
scroll to position [291, 0]
